Goal: Navigation & Orientation: Find specific page/section

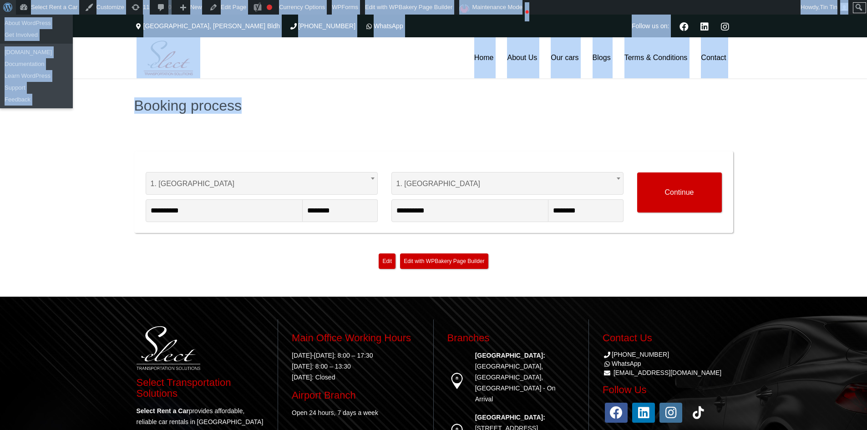
drag, startPoint x: 394, startPoint y: 118, endPoint x: 0, endPoint y: 5, distance: 410.2
click at [0, 15] on body "About WordPress About WordPress Get Involved [DOMAIN_NAME] Documentation Learn …" at bounding box center [433, 267] width 867 height 504
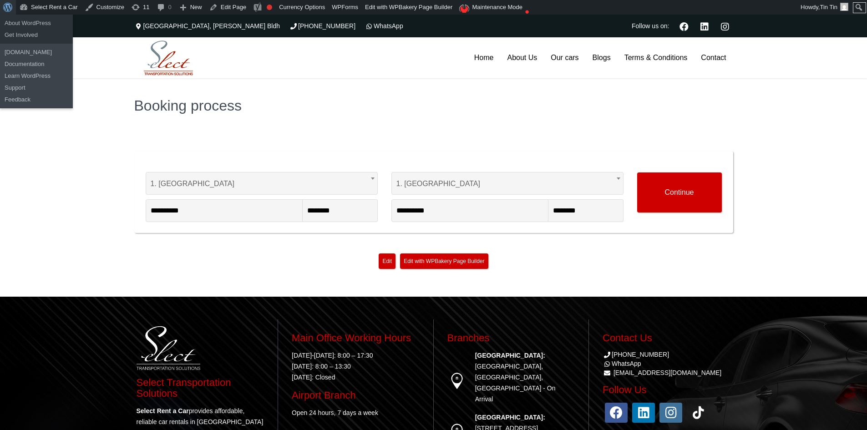
click at [57, 148] on div "**********" at bounding box center [433, 166] width 867 height 259
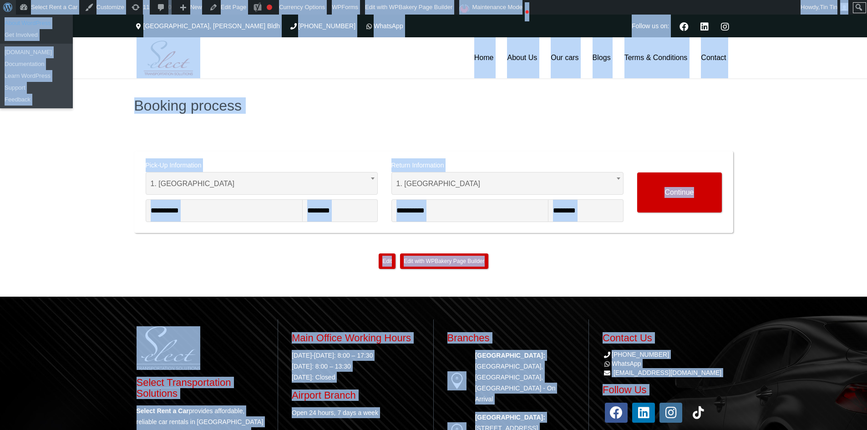
drag, startPoint x: 789, startPoint y: 414, endPoint x: 2, endPoint y: 25, distance: 878.1
click at [2, 15] on body "About WordPress About WordPress Get Involved [DOMAIN_NAME] Documentation Learn …" at bounding box center [433, 267] width 867 height 504
click at [0, 194] on div "**********" at bounding box center [433, 166] width 867 height 259
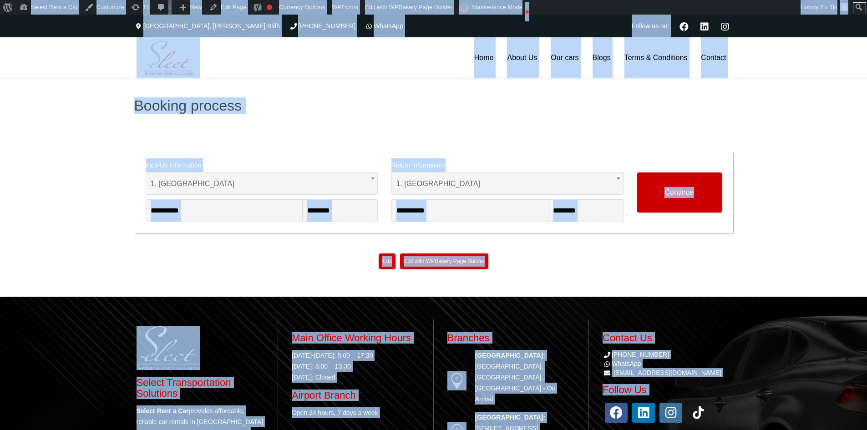
click at [9, 64] on header "Home About Us Our cars Blogs Terms & Conditions Contact Home About Us Our cars …" at bounding box center [433, 57] width 867 height 41
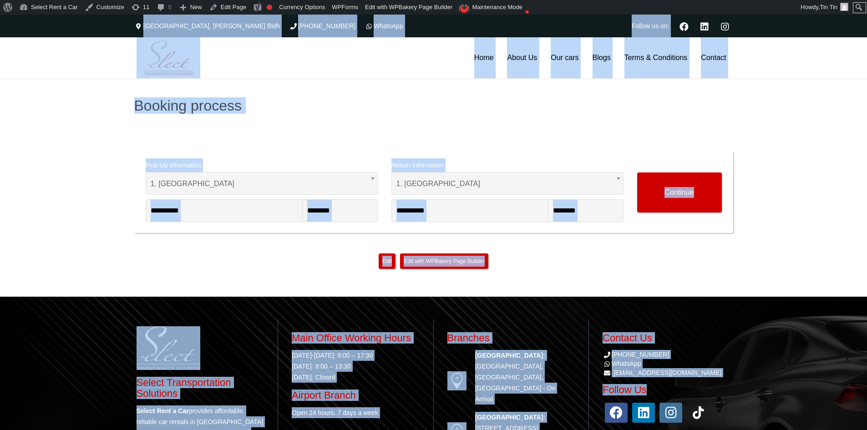
scroll to position [89, 0]
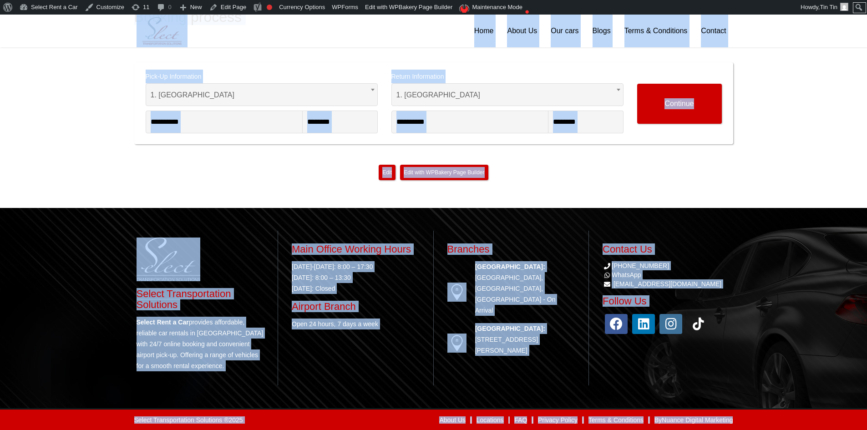
drag, startPoint x: 0, startPoint y: 20, endPoint x: 867, endPoint y: 447, distance: 966.2
click at [867, 430] on html "About WordPress About WordPress Get Involved [DOMAIN_NAME] Documentation Learn …" at bounding box center [433, 178] width 867 height 504
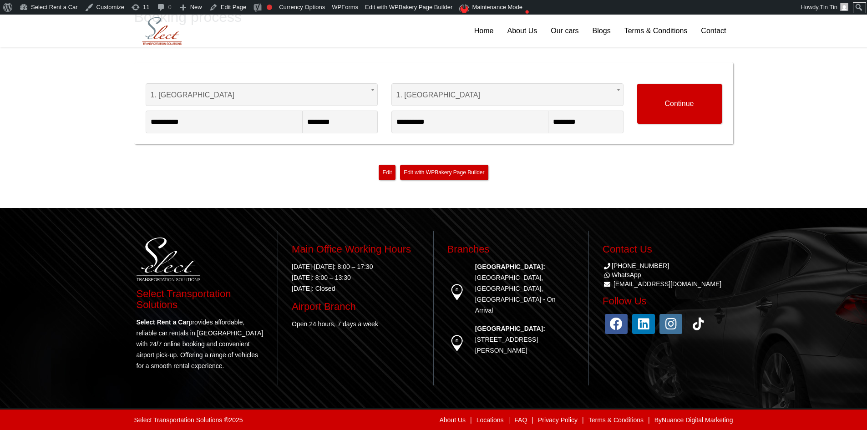
click at [811, 418] on div "Select Transportation Solutions ® 2025 About Us | Locations | FAQ | Privacy Pol…" at bounding box center [433, 419] width 867 height 22
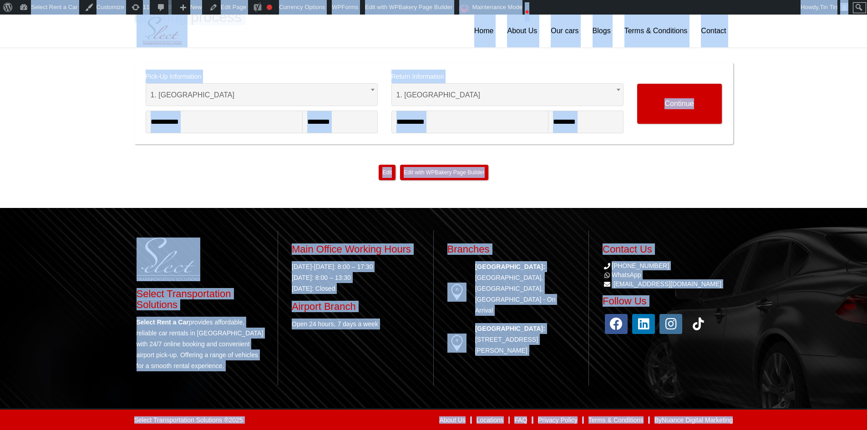
scroll to position [0, 0]
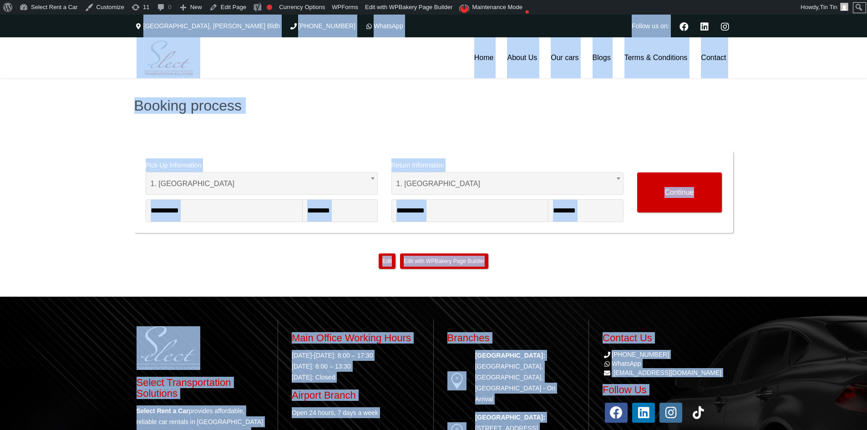
drag, startPoint x: 811, startPoint y: 416, endPoint x: 0, endPoint y: -40, distance: 930.9
click at [0, 15] on html "About WordPress About WordPress Get Involved [DOMAIN_NAME] Documentation Learn …" at bounding box center [433, 267] width 867 height 504
click at [83, 60] on header "Home About Us Our cars Blogs Terms & Conditions Contact Home About Us Our cars …" at bounding box center [433, 57] width 867 height 41
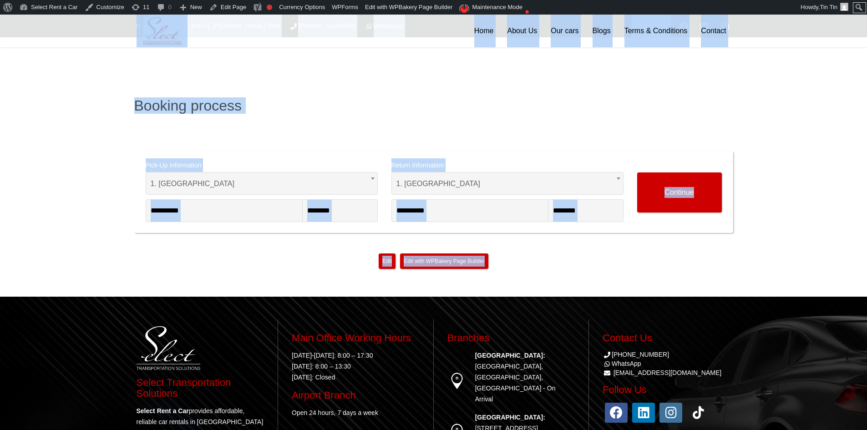
scroll to position [89, 0]
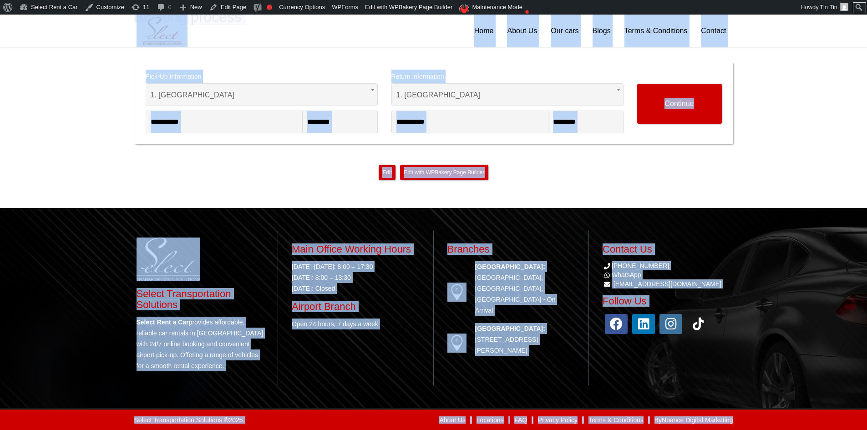
drag, startPoint x: 88, startPoint y: 31, endPoint x: 781, endPoint y: 423, distance: 795.5
click at [781, 423] on div "**********" at bounding box center [433, 178] width 867 height 504
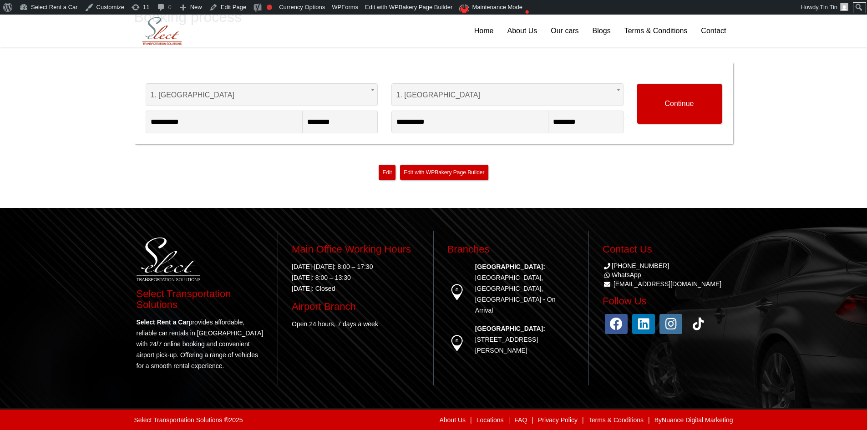
click at [780, 422] on div "Select Transportation Solutions ® 2025 About Us | Locations | FAQ | Privacy Pol…" at bounding box center [433, 419] width 867 height 22
click at [780, 421] on div "Select Transportation Solutions ® 2025 About Us | Locations | FAQ | Privacy Pol…" at bounding box center [433, 419] width 867 height 22
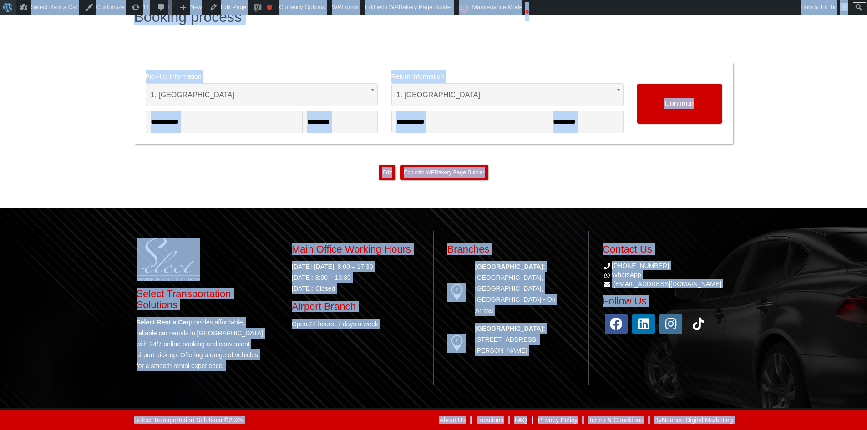
scroll to position [0, 0]
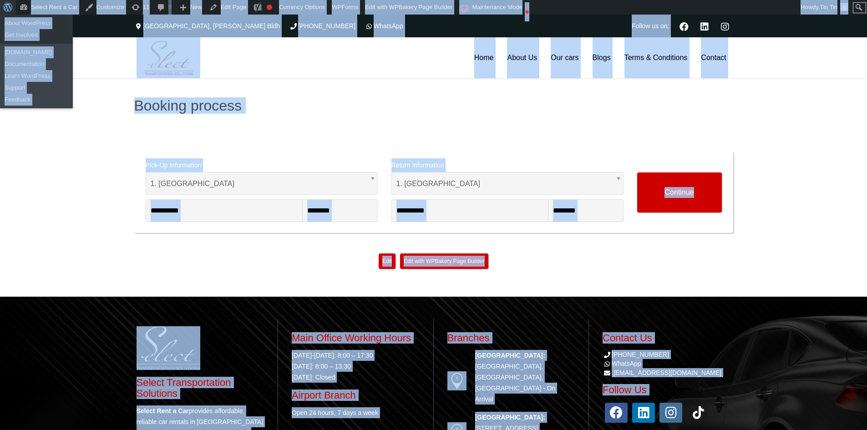
drag, startPoint x: 780, startPoint y: 421, endPoint x: 1, endPoint y: 4, distance: 883.5
click at [1, 15] on body "About WordPress About WordPress Get Involved [DOMAIN_NAME] Documentation Learn …" at bounding box center [433, 267] width 867 height 504
click at [98, 57] on header "Home About Us Our cars Blogs Terms & Conditions Contact Home About Us Our cars …" at bounding box center [433, 57] width 867 height 41
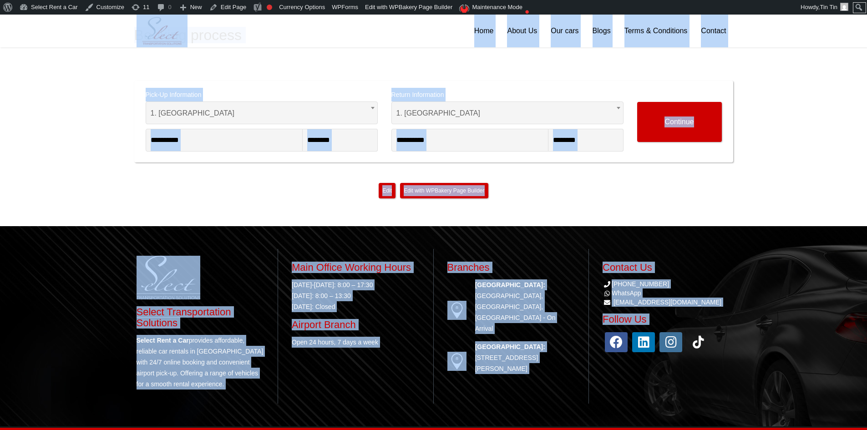
scroll to position [89, 0]
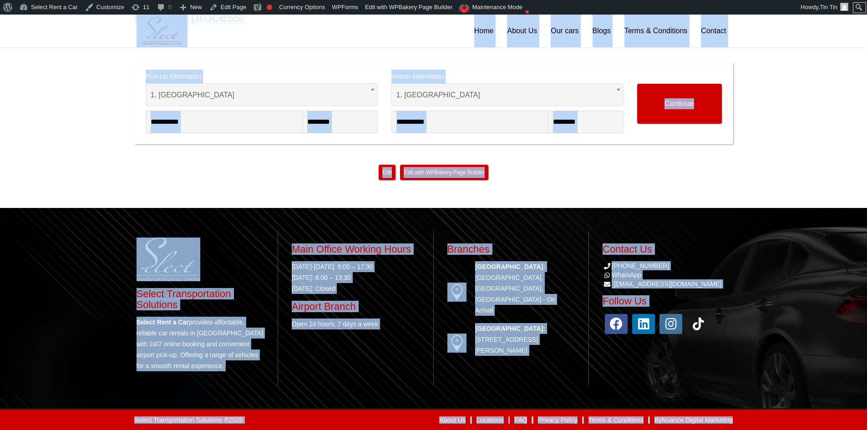
drag, startPoint x: 86, startPoint y: 27, endPoint x: 768, endPoint y: 417, distance: 786.0
click at [775, 421] on div "**********" at bounding box center [433, 178] width 867 height 504
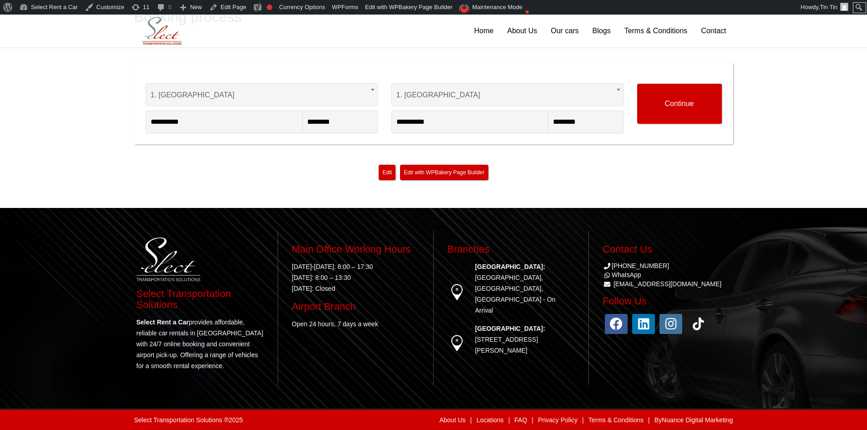
click at [768, 417] on div "Select Transportation Solutions ® 2025 About Us | Locations | FAQ | Privacy Pol…" at bounding box center [433, 419] width 867 height 22
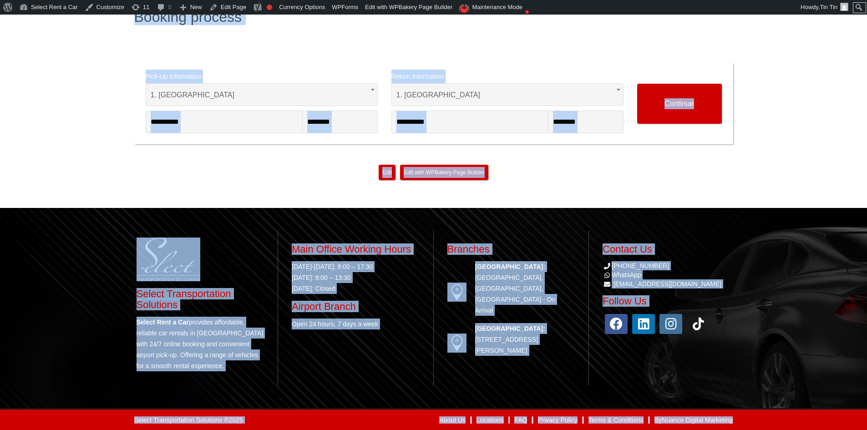
scroll to position [0, 0]
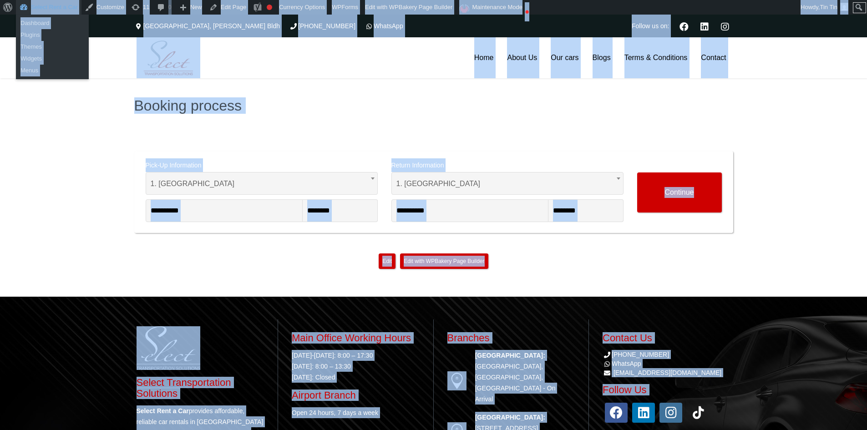
drag, startPoint x: 767, startPoint y: 415, endPoint x: 17, endPoint y: 10, distance: 852.4
click at [17, 15] on body "About WordPress About WordPress Get Involved [DOMAIN_NAME] Documentation Learn …" at bounding box center [433, 267] width 867 height 504
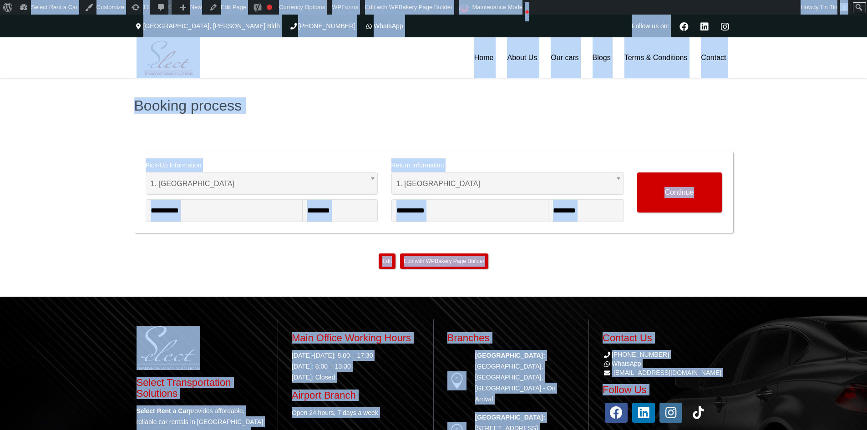
click at [58, 142] on div "**********" at bounding box center [433, 166] width 867 height 259
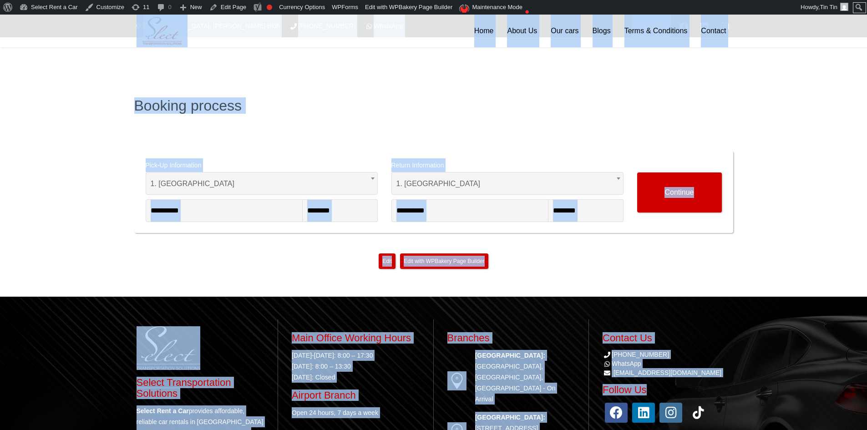
scroll to position [89, 0]
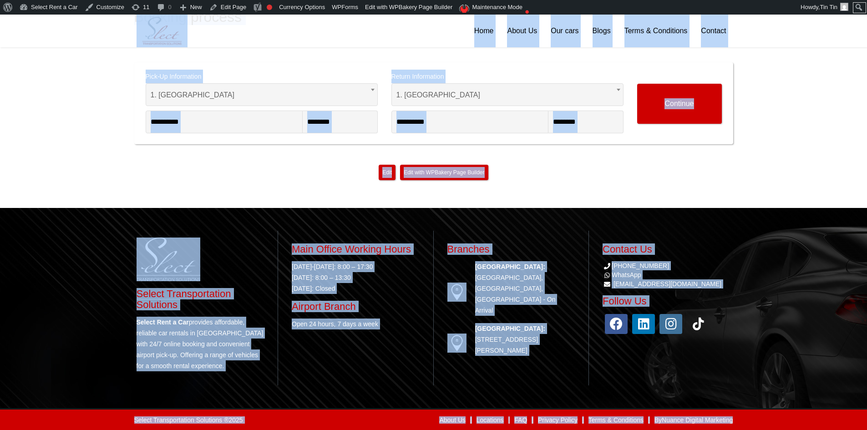
drag, startPoint x: 29, startPoint y: 26, endPoint x: 865, endPoint y: 440, distance: 932.2
click at [865, 430] on html "About WordPress About WordPress Get Involved [DOMAIN_NAME] Documentation Learn …" at bounding box center [433, 178] width 867 height 504
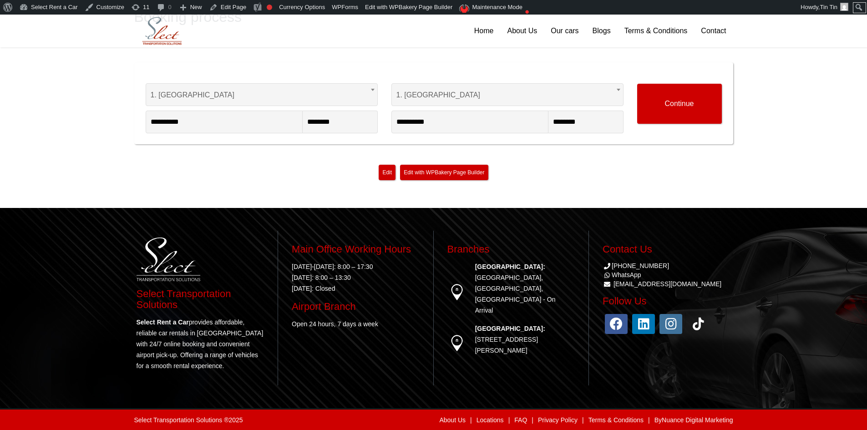
click at [837, 426] on div "Select Transportation Solutions ® 2025 About Us | Locations | FAQ | Privacy Pol…" at bounding box center [433, 419] width 867 height 22
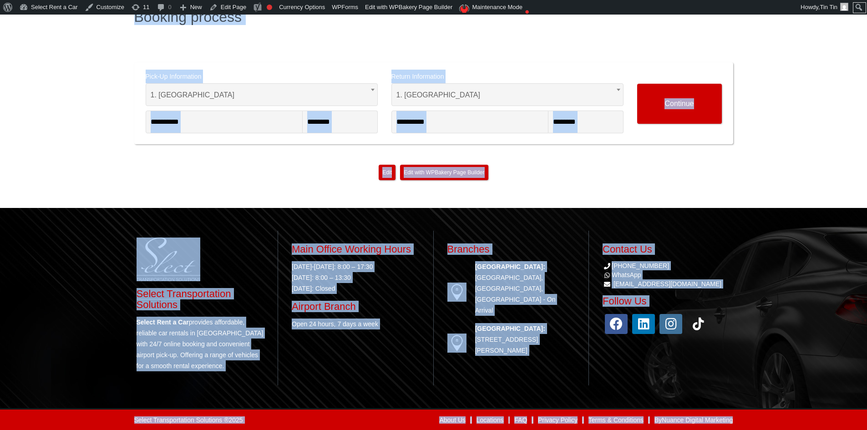
scroll to position [0, 0]
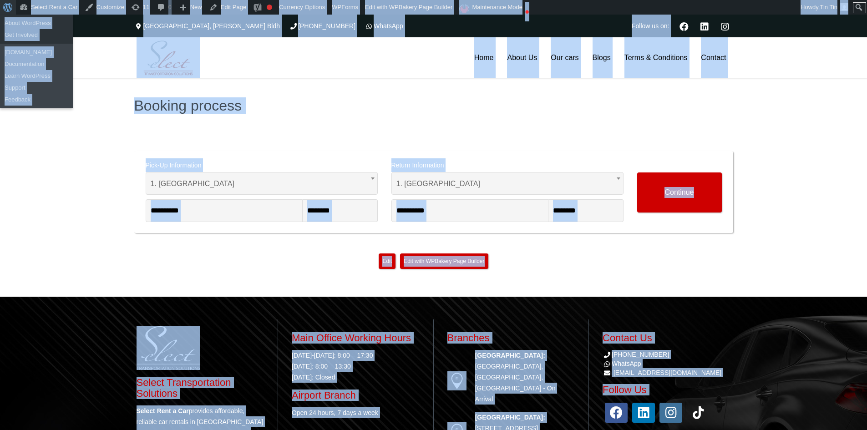
drag, startPoint x: 837, startPoint y: 426, endPoint x: 5, endPoint y: 8, distance: 931.0
click at [5, 15] on body "About WordPress About WordPress Get Involved [DOMAIN_NAME] Documentation Learn …" at bounding box center [433, 267] width 867 height 504
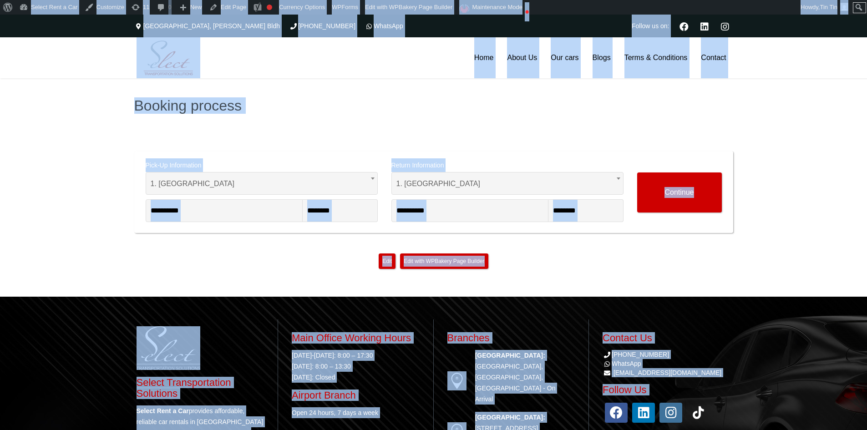
click at [103, 48] on header "Home About Us Our cars Blogs Terms & Conditions Contact Home About Us Our cars …" at bounding box center [433, 57] width 867 height 41
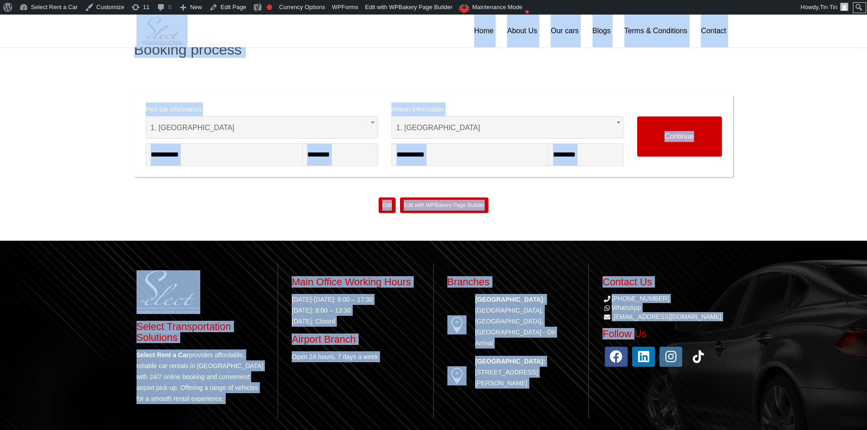
scroll to position [89, 0]
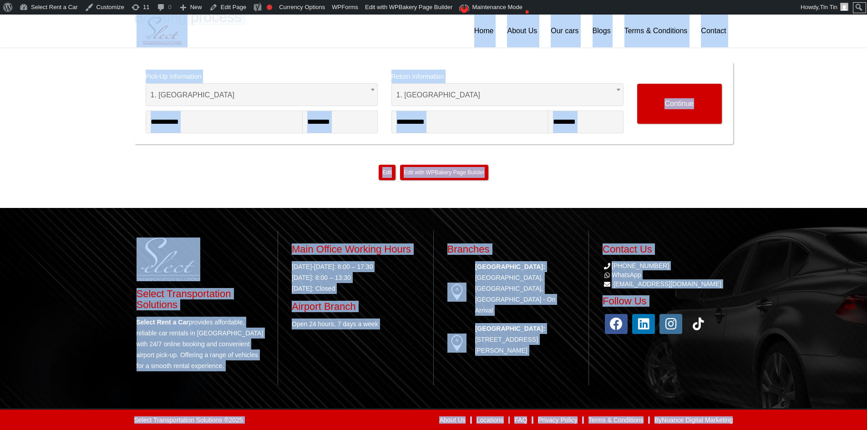
drag, startPoint x: 80, startPoint y: 29, endPoint x: 749, endPoint y: 423, distance: 776.7
click at [749, 423] on div "**********" at bounding box center [433, 178] width 867 height 504
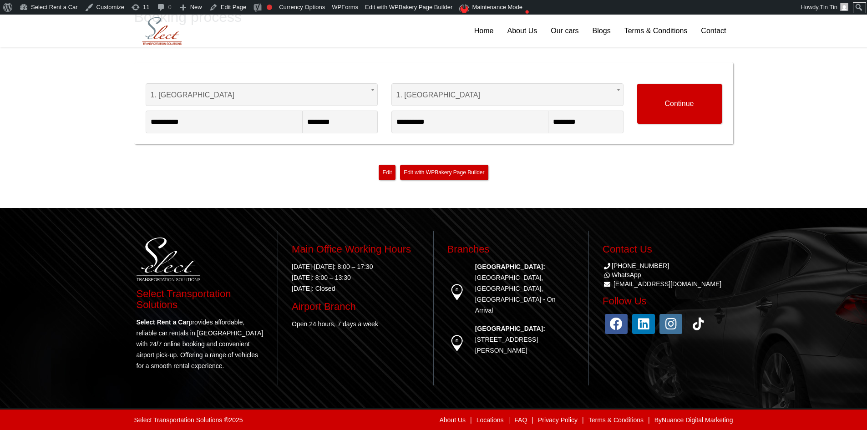
click at [749, 423] on div "Select Transportation Solutions ® 2025 About Us | Locations | FAQ | Privacy Pol…" at bounding box center [433, 419] width 867 height 22
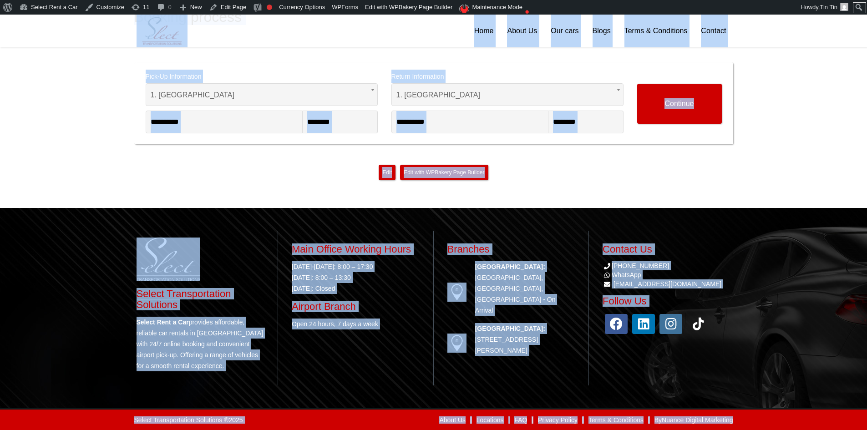
scroll to position [0, 0]
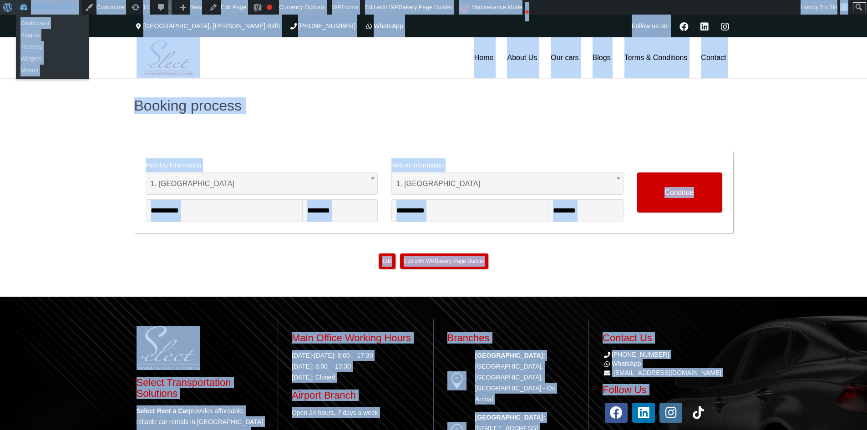
drag, startPoint x: 749, startPoint y: 423, endPoint x: 0, endPoint y: 3, distance: 858.3
click at [0, 15] on body "About WordPress About WordPress Get Involved [DOMAIN_NAME] Documentation Learn …" at bounding box center [433, 267] width 867 height 504
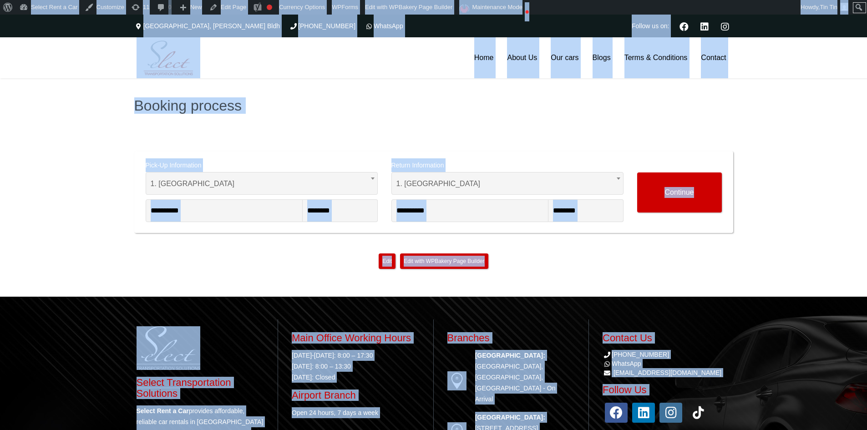
drag, startPoint x: 56, startPoint y: 164, endPoint x: 47, endPoint y: 163, distance: 8.7
click at [56, 165] on div "**********" at bounding box center [433, 166] width 867 height 259
click at [505, 127] on div "Booking process" at bounding box center [433, 105] width 867 height 55
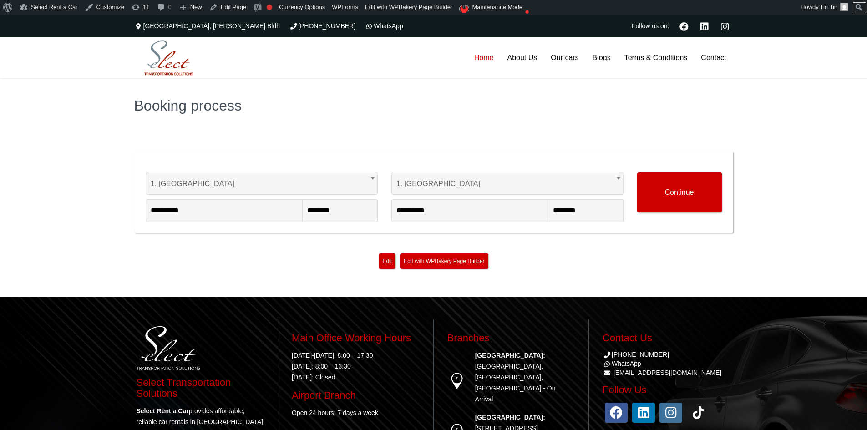
click at [476, 64] on link "Home" at bounding box center [483, 57] width 33 height 41
